Goal: Communication & Community: Connect with others

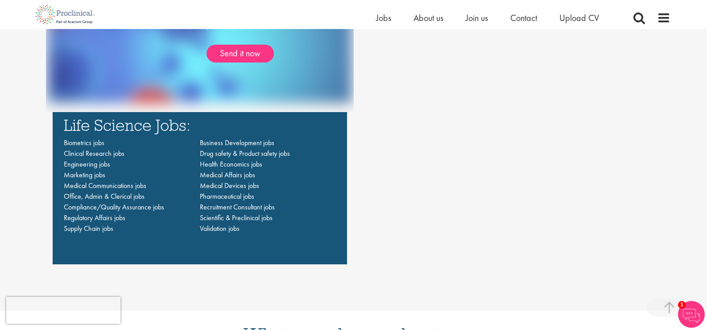
scroll to position [624, 0]
click at [112, 152] on span "Clinical Research jobs" at bounding box center [94, 152] width 61 height 9
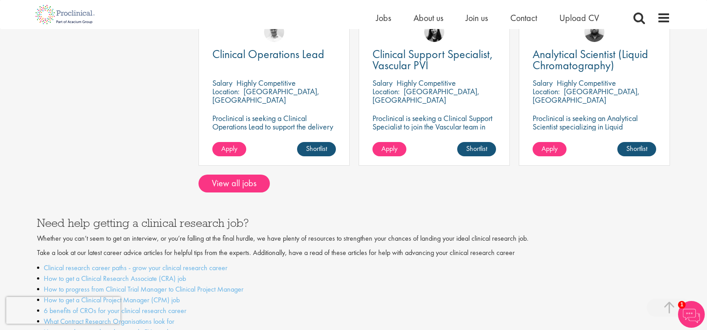
scroll to position [793, 0]
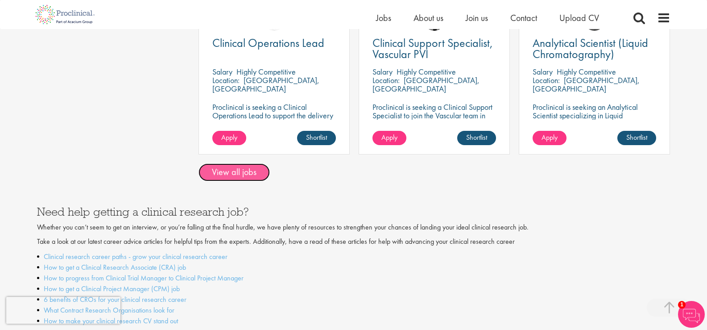
click at [244, 163] on link "View all jobs" at bounding box center [233, 172] width 71 height 18
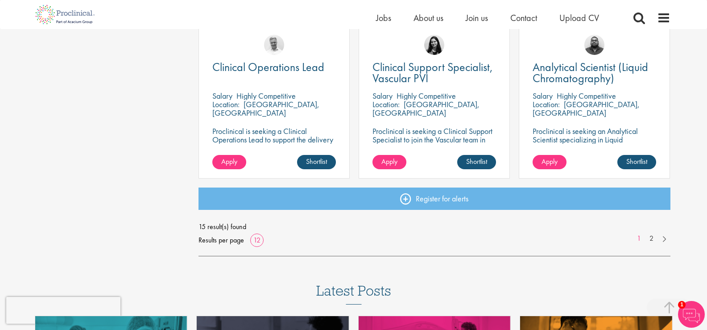
scroll to position [686, 0]
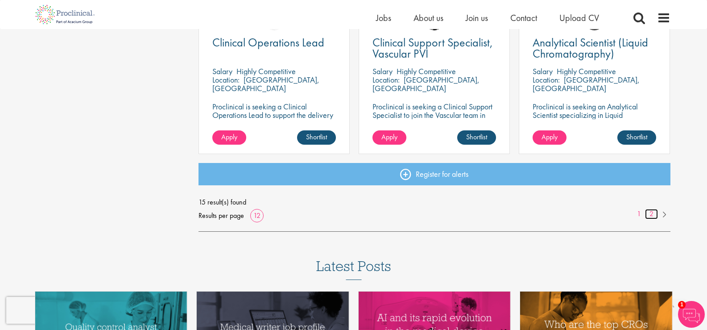
click at [651, 215] on link "2" at bounding box center [651, 214] width 13 height 10
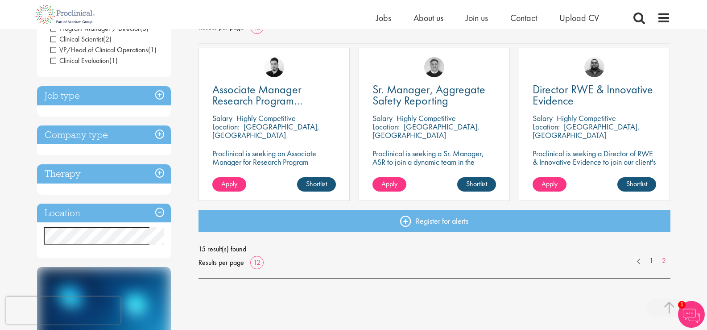
scroll to position [155, 0]
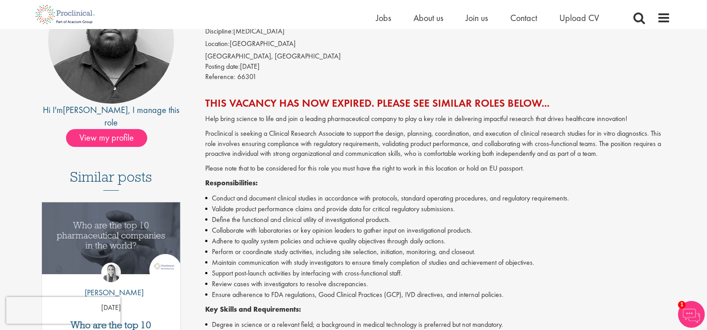
scroll to position [45, 0]
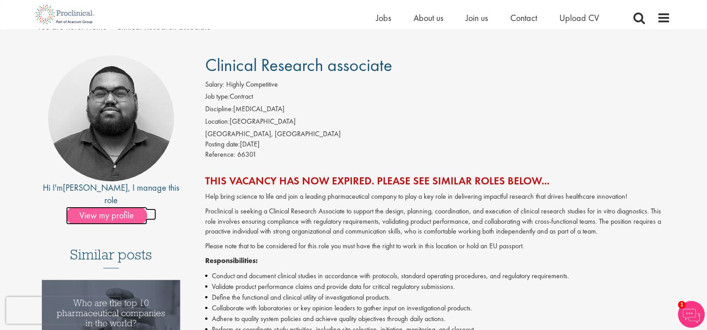
click at [115, 206] on span "View my profile" at bounding box center [106, 215] width 81 height 18
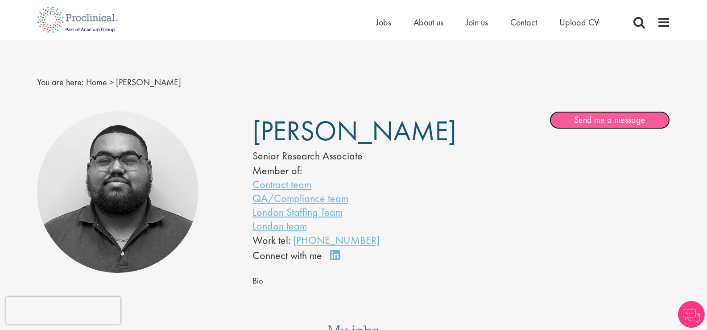
click at [588, 112] on link "Send me a message" at bounding box center [609, 120] width 120 height 18
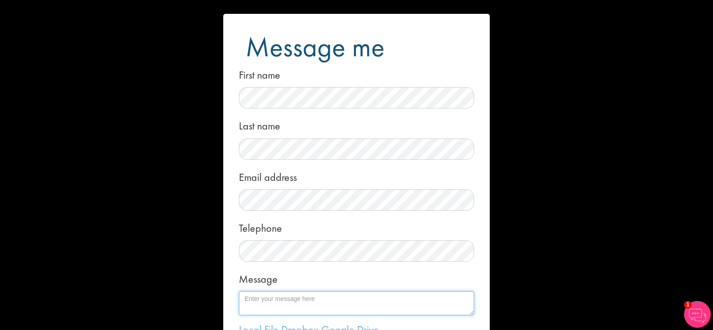
click at [288, 306] on textarea "Message" at bounding box center [356, 303] width 235 height 24
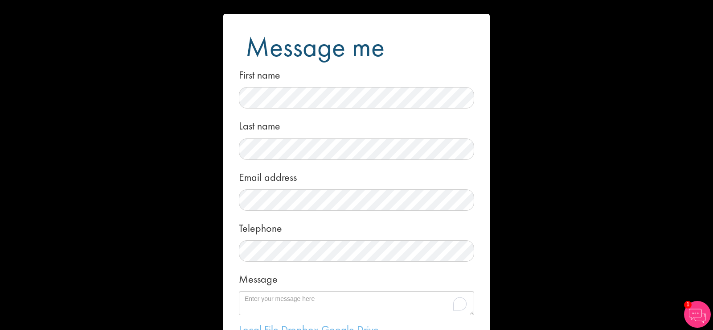
click at [626, 218] on div "Message me First name Last name Email address Telephone Message Local File Drop…" at bounding box center [356, 165] width 713 height 330
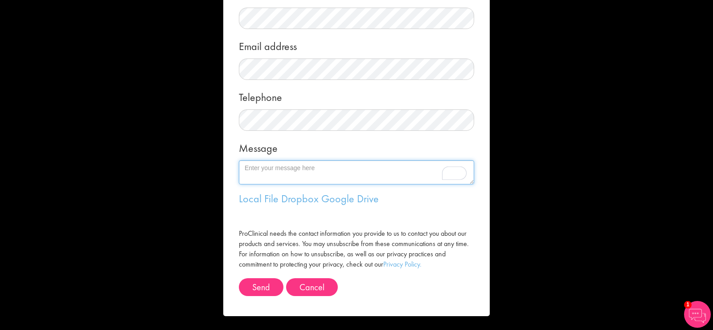
click at [272, 171] on textarea "Message" at bounding box center [356, 172] width 235 height 24
click at [313, 166] on textarea "Hello good Afternoon, I" at bounding box center [356, 172] width 235 height 24
paste textarea "I’m [PERSON_NAME], a Clinical Research professional with experience in patient …"
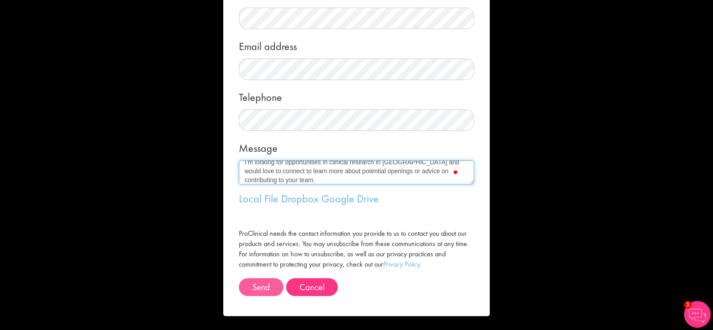
type textarea "Hello good Afternoon, I’m [PERSON_NAME], a Clinical Research professional with …"
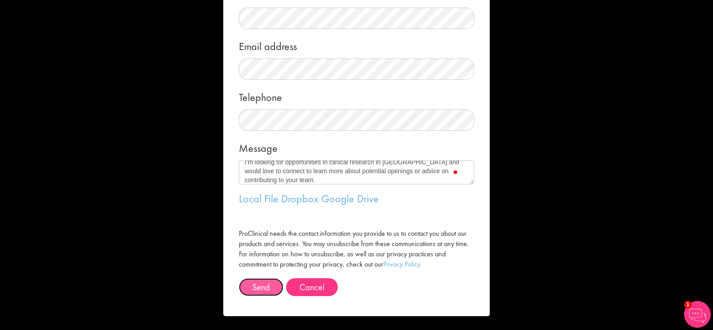
click at [270, 289] on button "Send" at bounding box center [261, 287] width 45 height 18
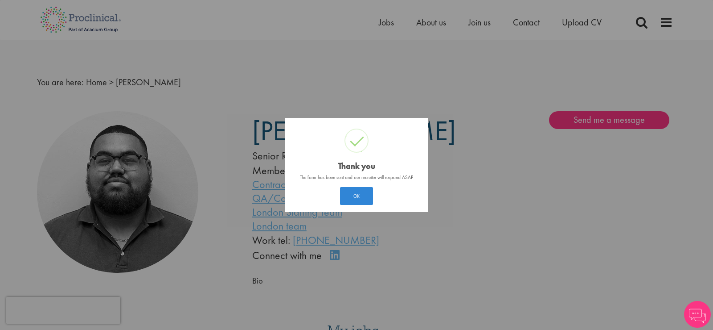
click at [351, 197] on button "OK" at bounding box center [356, 196] width 33 height 18
